Goal: Task Accomplishment & Management: Use online tool/utility

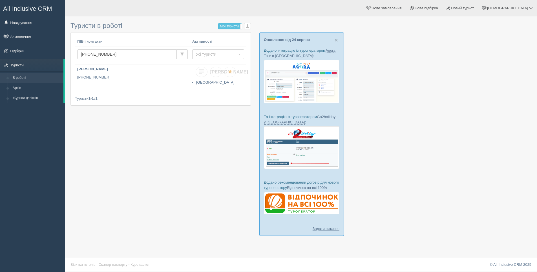
click at [39, 153] on div "All-Inclusive CRM Нагадування Замовлення Підбірки" at bounding box center [32, 136] width 65 height 272
click at [416, 130] on div at bounding box center [301, 130] width 461 height 222
click at [150, 55] on input "+380976738720" at bounding box center [127, 54] width 100 height 10
type input "+"
click at [26, 67] on link "Туристи" at bounding box center [31, 65] width 63 height 12
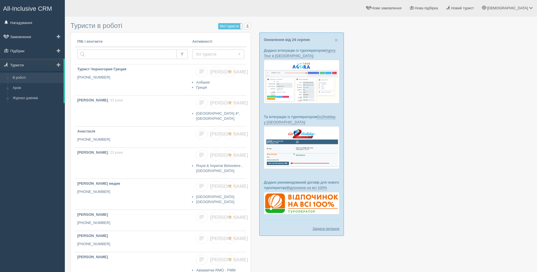
click at [24, 65] on link "Туристи" at bounding box center [31, 65] width 63 height 12
click at [20, 50] on link "Підбірки" at bounding box center [32, 51] width 65 height 12
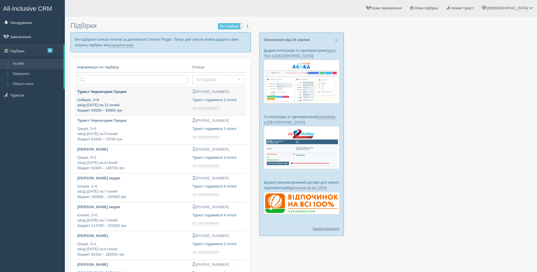
click at [137, 99] on p "Албанія, 2+0 заїзд [DATE] на 12 ночей бюджет 54500 – 60800 грн" at bounding box center [132, 105] width 111 height 16
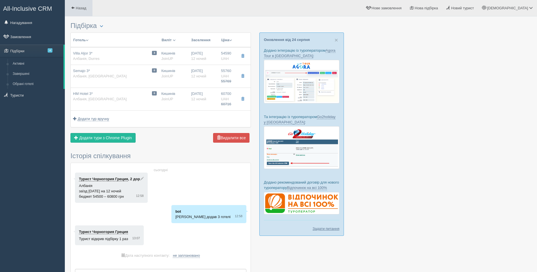
click at [74, 9] on span at bounding box center [73, 8] width 4 height 4
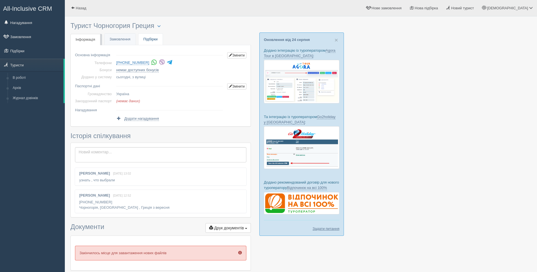
click at [148, 38] on link "Підбірки" at bounding box center [151, 40] width 24 height 12
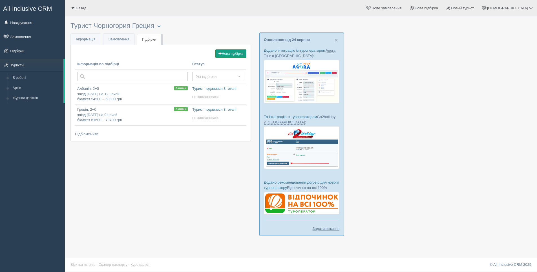
click at [227, 54] on button "Нова підбірка" at bounding box center [231, 53] width 31 height 8
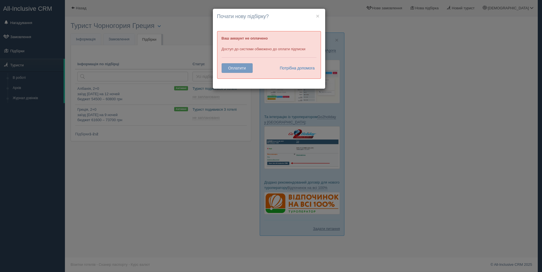
click at [368, 63] on div "× Почати нову підбірку? Додати готелі у нову підбірку? Ваш аккаунт не оплачено …" at bounding box center [271, 136] width 542 height 272
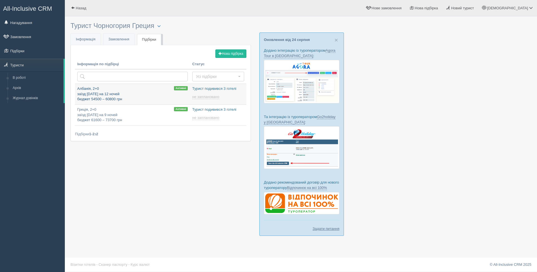
type input "[DATE] 13:55"
type input "[DATE] 13:50"
click at [230, 50] on button "Нова підбірка" at bounding box center [231, 53] width 31 height 8
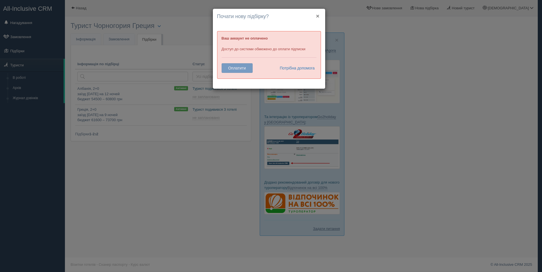
click at [318, 14] on button "×" at bounding box center [317, 16] width 3 height 6
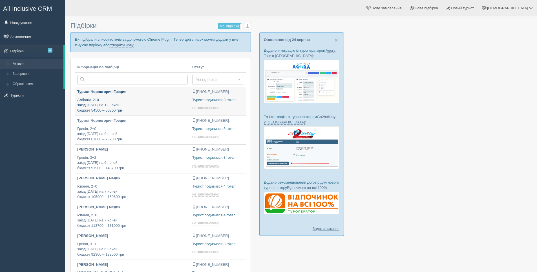
drag, startPoint x: 156, startPoint y: 115, endPoint x: 157, endPoint y: 111, distance: 3.9
click at [156, 115] on link "Турист Чорногория Греция Албанія, 2+0 заїзд [DATE] на 12 ночей бюджет 54500 – 6…" at bounding box center [132, 101] width 115 height 28
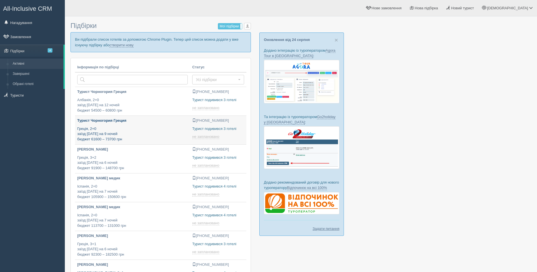
click at [157, 123] on p "Турист Чорногория Греция" at bounding box center [132, 120] width 111 height 5
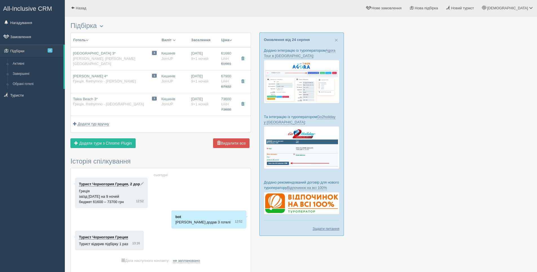
click at [175, 151] on div "Підбірка Менеджер: [PERSON_NAME] Показати видалені готелі Створити копію Видали…" at bounding box center [161, 159] width 181 height 280
